Goal: Information Seeking & Learning: Learn about a topic

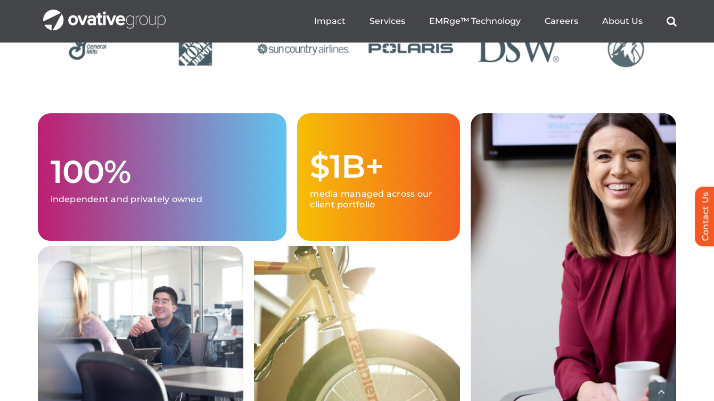
scroll to position [2724, 0]
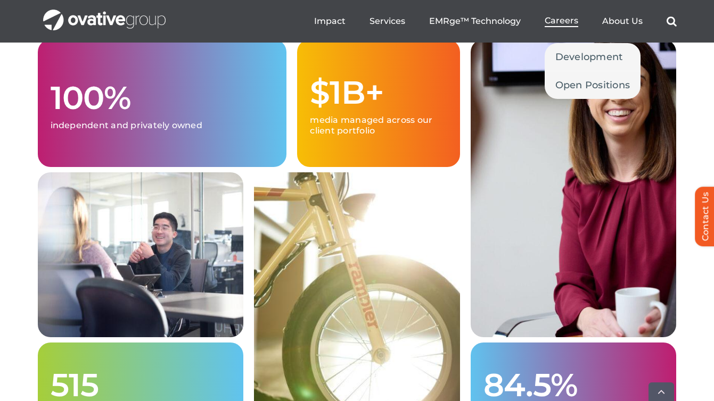
click at [566, 26] on link "Careers" at bounding box center [562, 21] width 34 height 12
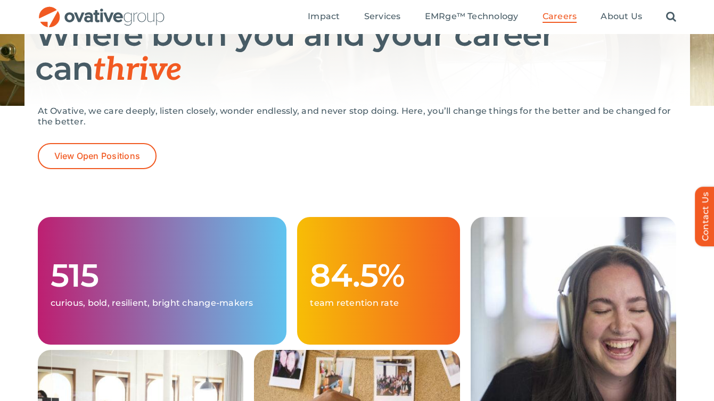
scroll to position [150, 0]
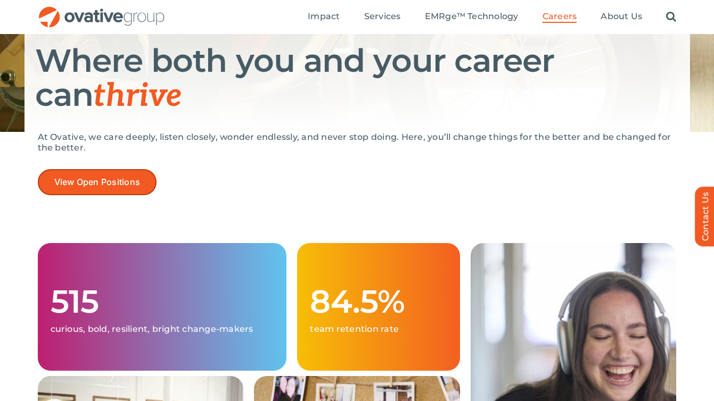
click at [109, 175] on link "View Open Positions" at bounding box center [97, 182] width 119 height 26
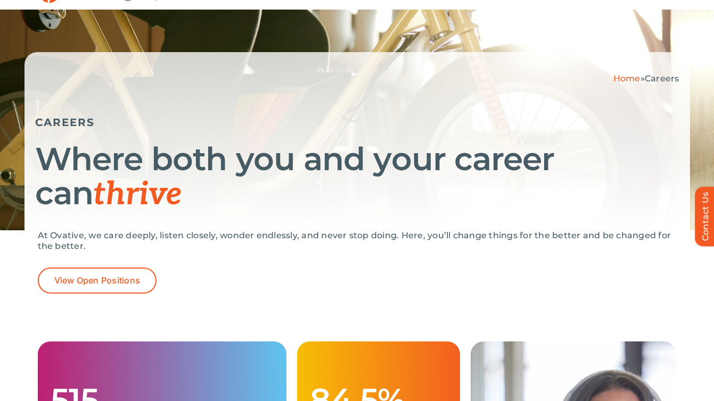
scroll to position [0, 0]
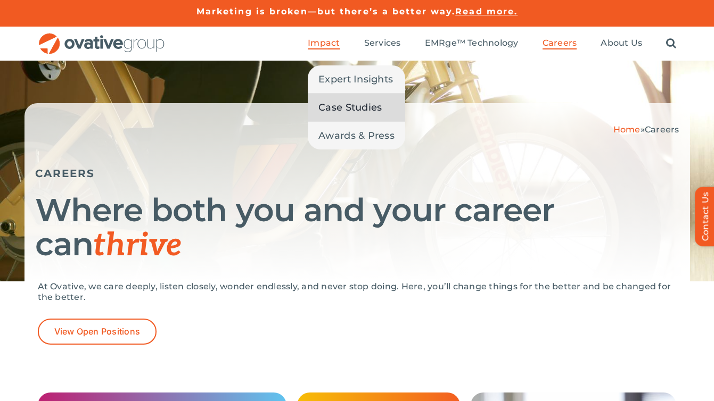
click at [335, 103] on span "Case Studies" at bounding box center [349, 107] width 63 height 15
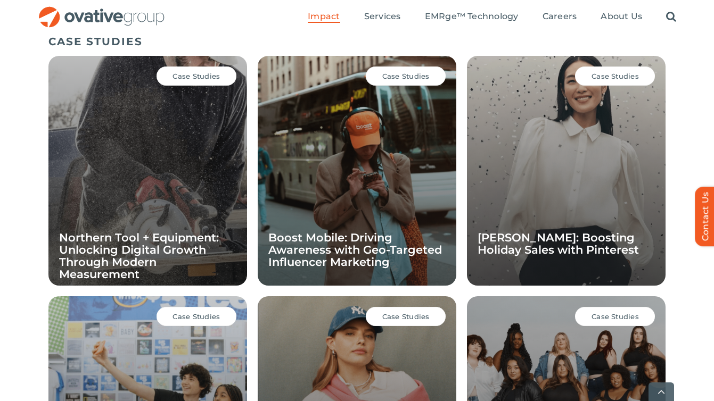
scroll to position [755, 0]
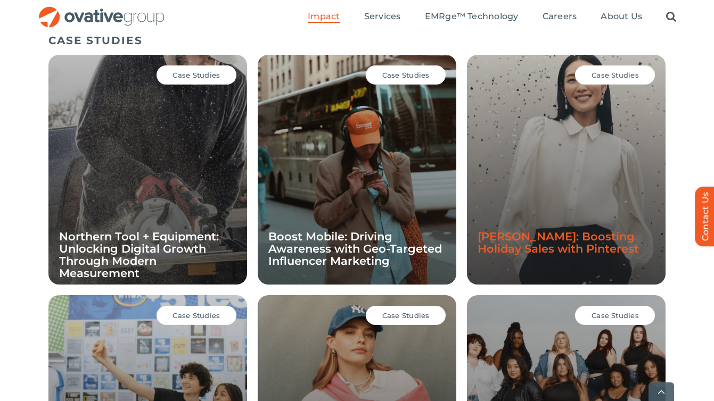
click at [538, 236] on link "[PERSON_NAME]: Boosting Holiday Sales with Pinterest" at bounding box center [557, 243] width 161 height 26
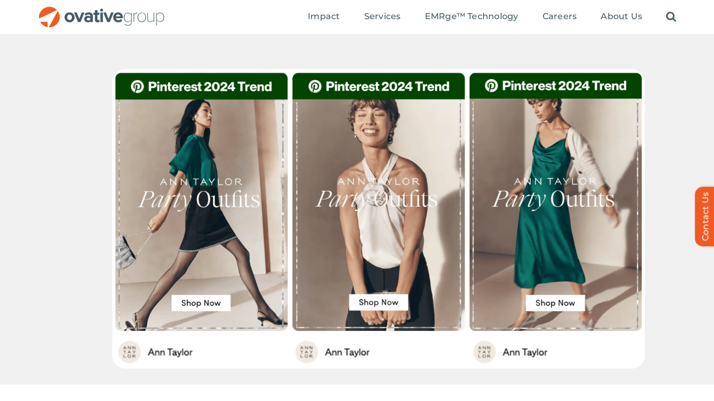
scroll to position [426, 0]
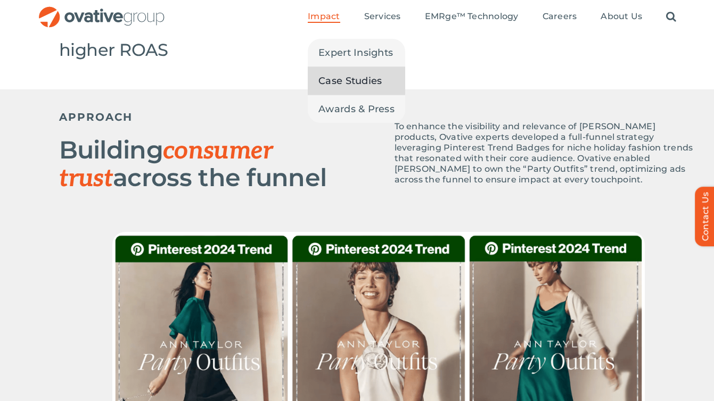
click at [332, 83] on span "Case Studies" at bounding box center [349, 80] width 63 height 15
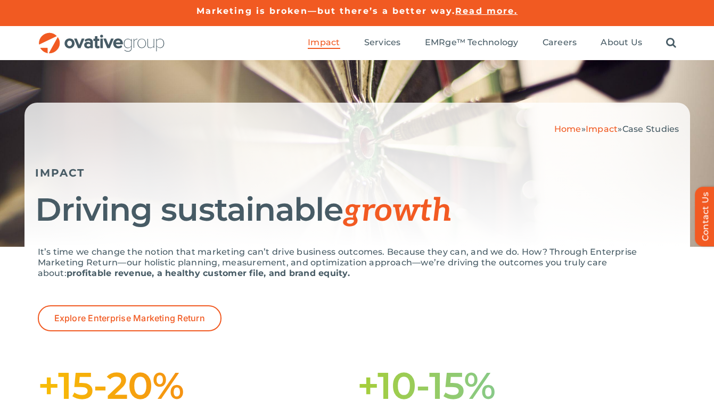
scroll to position [2, 0]
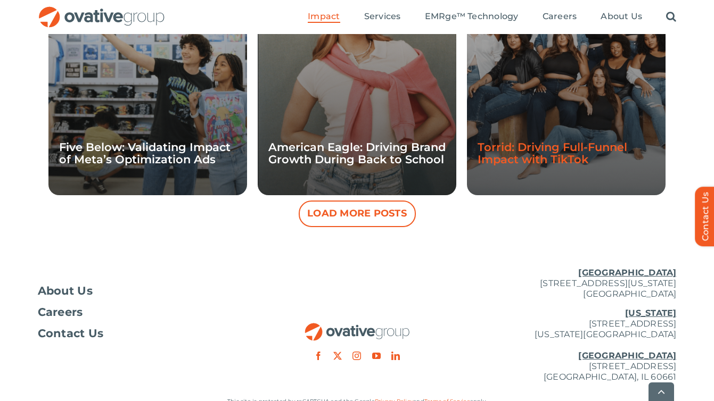
scroll to position [1084, 0]
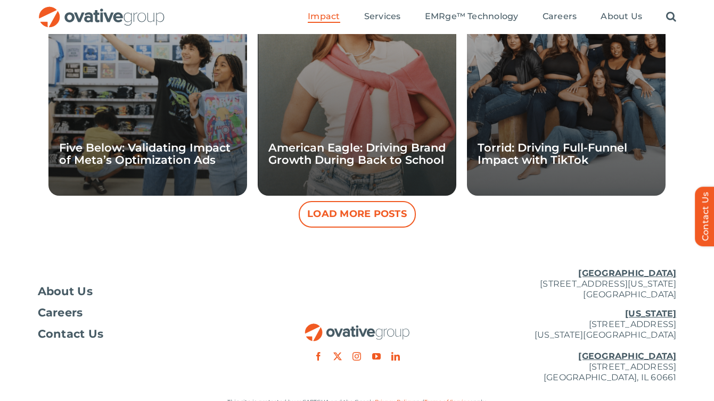
click at [395, 219] on button "Load More Posts" at bounding box center [357, 214] width 117 height 27
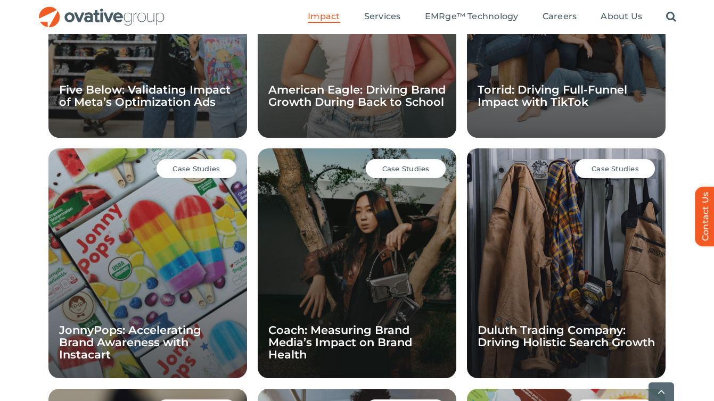
scroll to position [1150, 0]
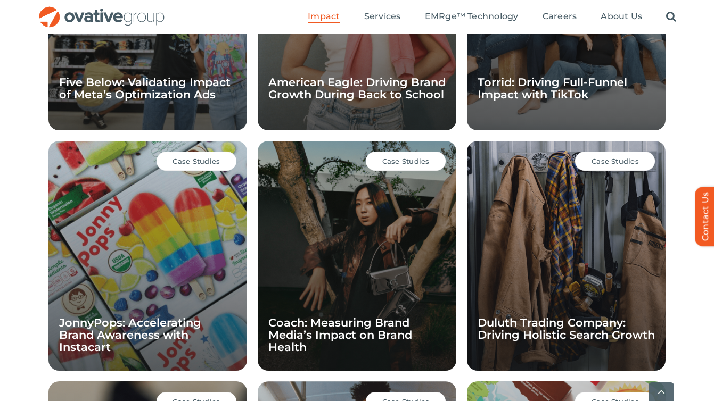
click at [100, 282] on div "Case Studies JonnyPops: Accelerating Brand Awareness with Instacart" at bounding box center [147, 256] width 199 height 230
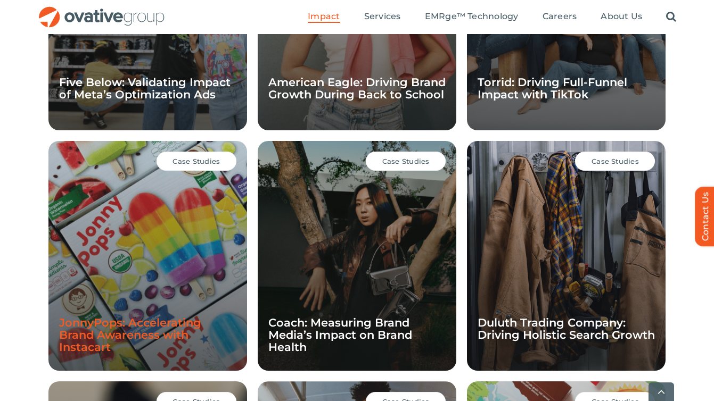
click at [102, 329] on link "JonnyPops: Accelerating Brand Awareness with Instacart" at bounding box center [130, 335] width 142 height 38
